Goal: Navigation & Orientation: Find specific page/section

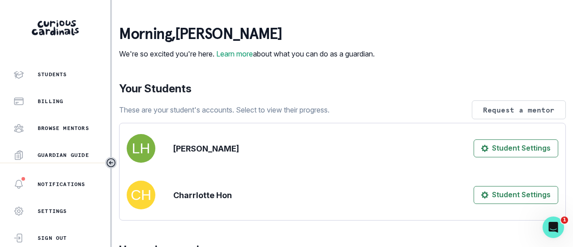
scroll to position [30, 0]
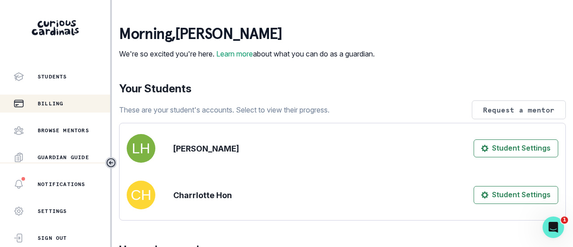
click at [59, 107] on div "Billing" at bounding box center [61, 103] width 97 height 11
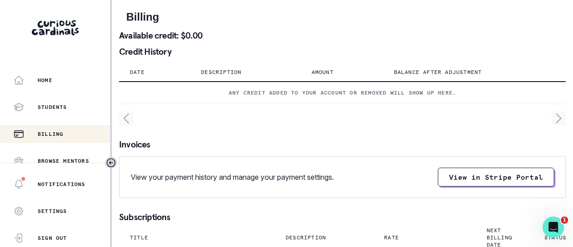
click at [305, 72] on th "Amount" at bounding box center [342, 72] width 82 height 18
click at [315, 70] on p "Amount" at bounding box center [323, 71] width 22 height 7
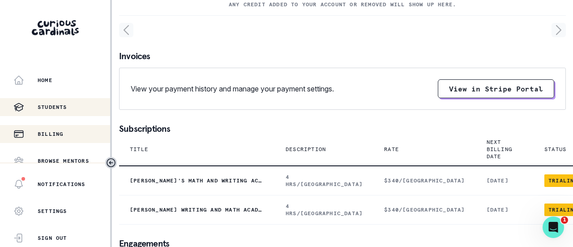
scroll to position [90, 0]
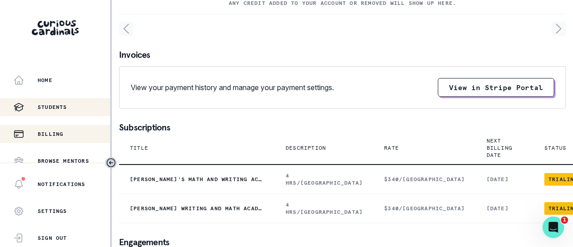
click at [73, 108] on div "Students" at bounding box center [61, 107] width 97 height 11
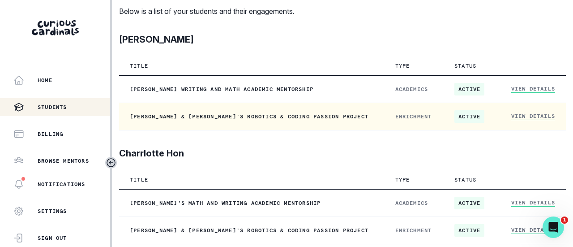
scroll to position [93, 0]
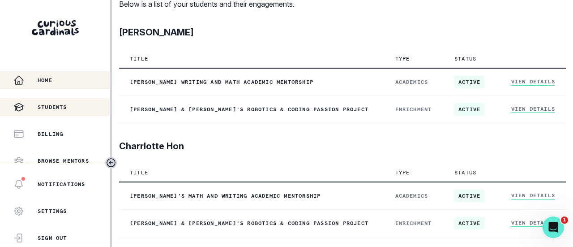
click at [45, 84] on div "Home" at bounding box center [61, 80] width 97 height 11
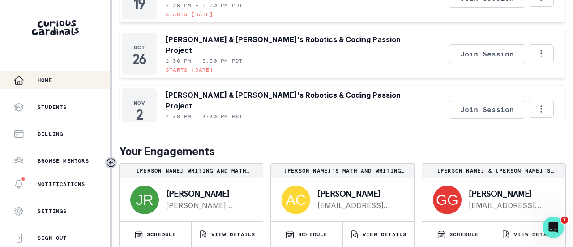
scroll to position [295, 0]
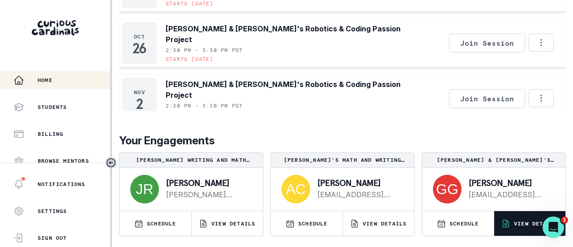
click at [517, 222] on p "VIEW DETAILS" at bounding box center [536, 223] width 44 height 7
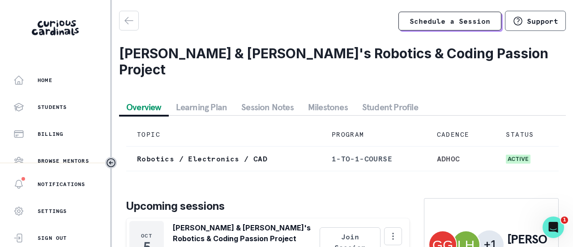
click at [409, 99] on button "Student Profile" at bounding box center [390, 107] width 70 height 16
click at [149, 99] on button "Overview" at bounding box center [144, 107] width 50 height 16
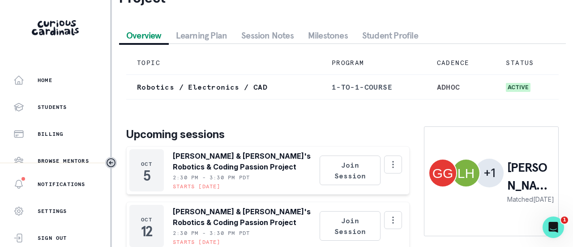
scroll to position [90, 0]
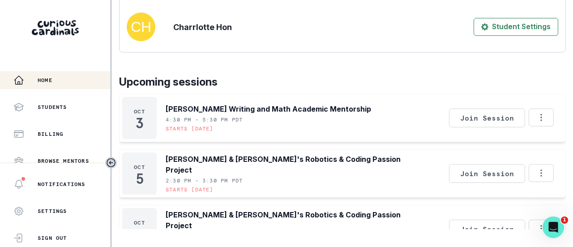
scroll to position [179, 0]
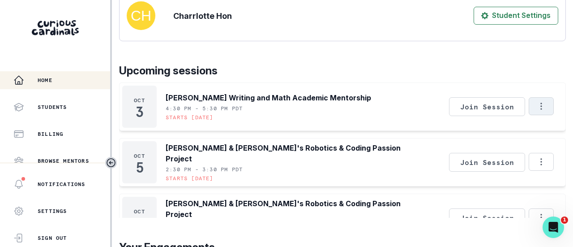
click at [536, 111] on icon "Options" at bounding box center [541, 106] width 10 height 10
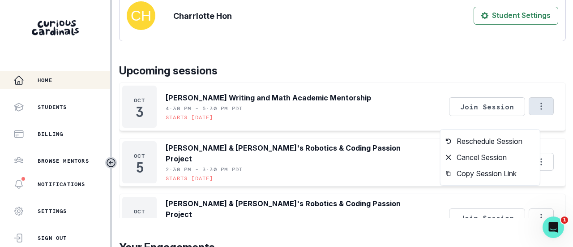
click at [379, 100] on div "[DATE] [PERSON_NAME] Writing and Math Academic Mentorship 4:30 PM - 5:30 PM PDT…" at bounding box center [342, 106] width 447 height 48
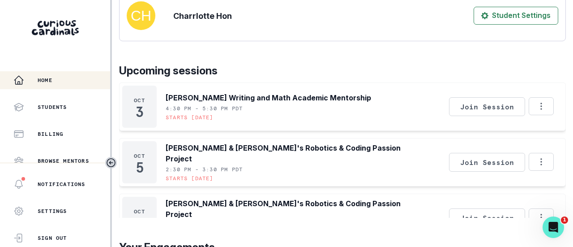
click at [310, 114] on div "[PERSON_NAME] Writing and Math Academic Mentorship 4:30 PM - 5:30 PM PDT Starts…" at bounding box center [268, 106] width 205 height 42
click at [289, 103] on p "[PERSON_NAME] Writing and Math Academic Mentorship" at bounding box center [268, 97] width 205 height 11
